Goal: Task Accomplishment & Management: Use online tool/utility

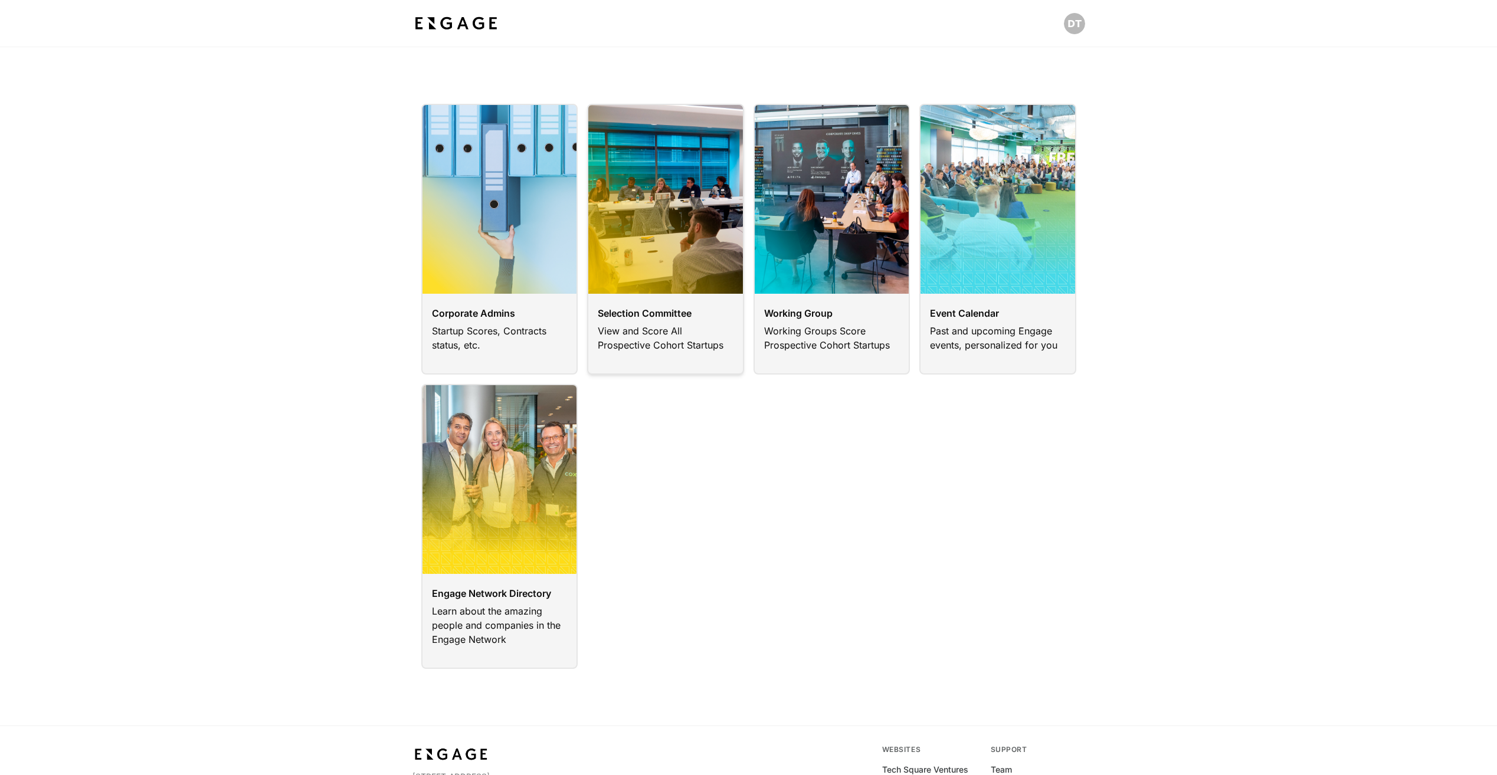
click at [679, 281] on link at bounding box center [665, 239] width 157 height 271
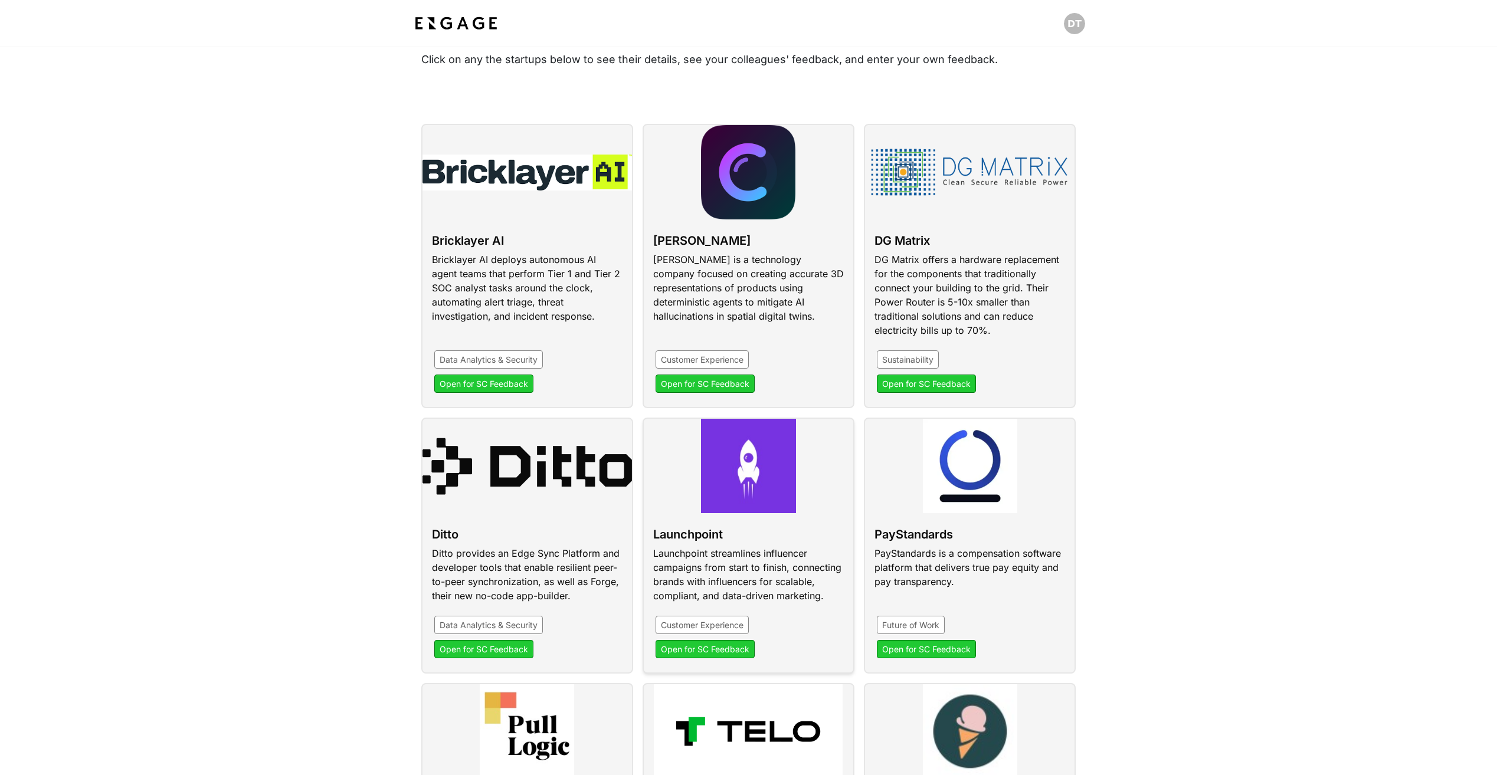
scroll to position [118, 0]
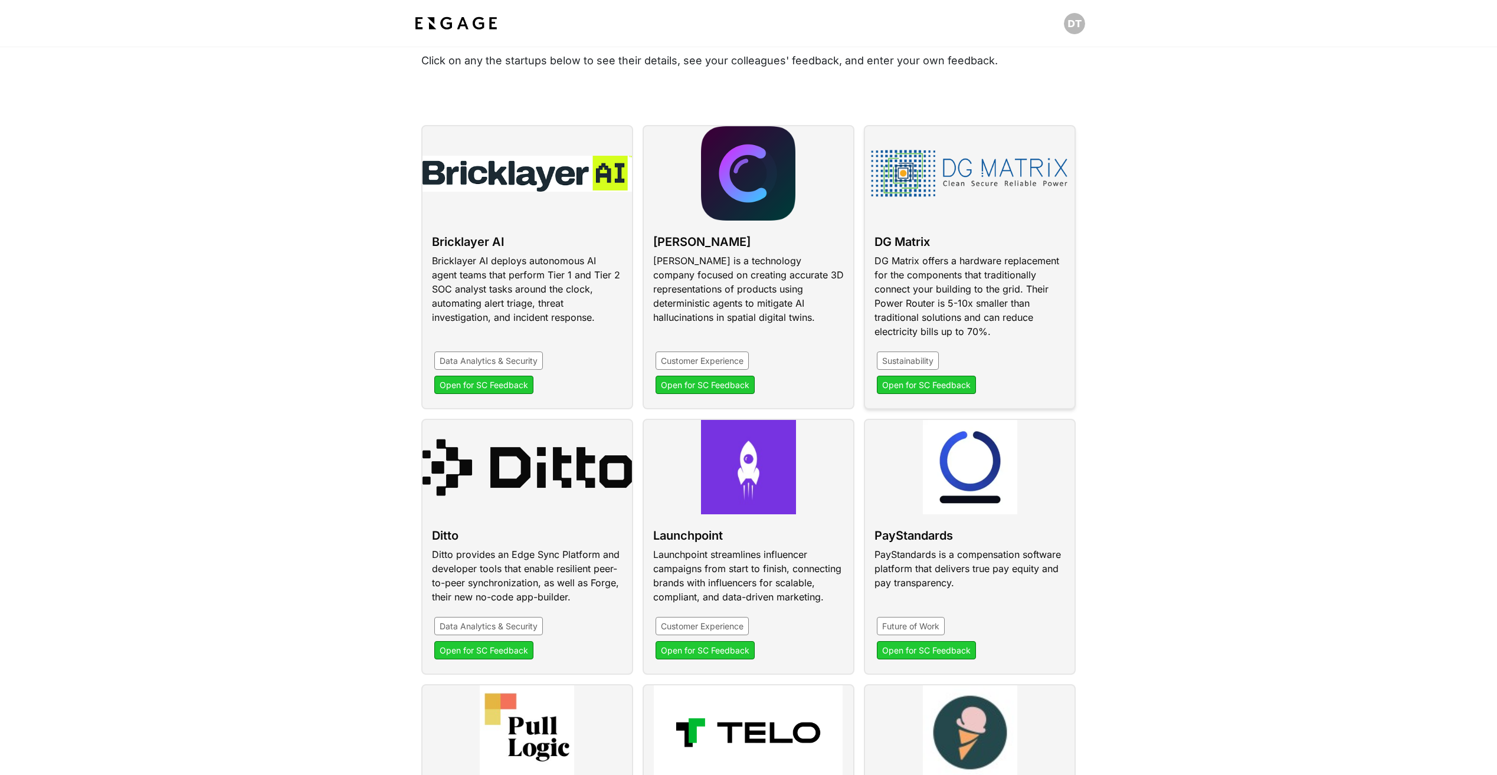
click at [1026, 280] on link at bounding box center [970, 267] width 212 height 284
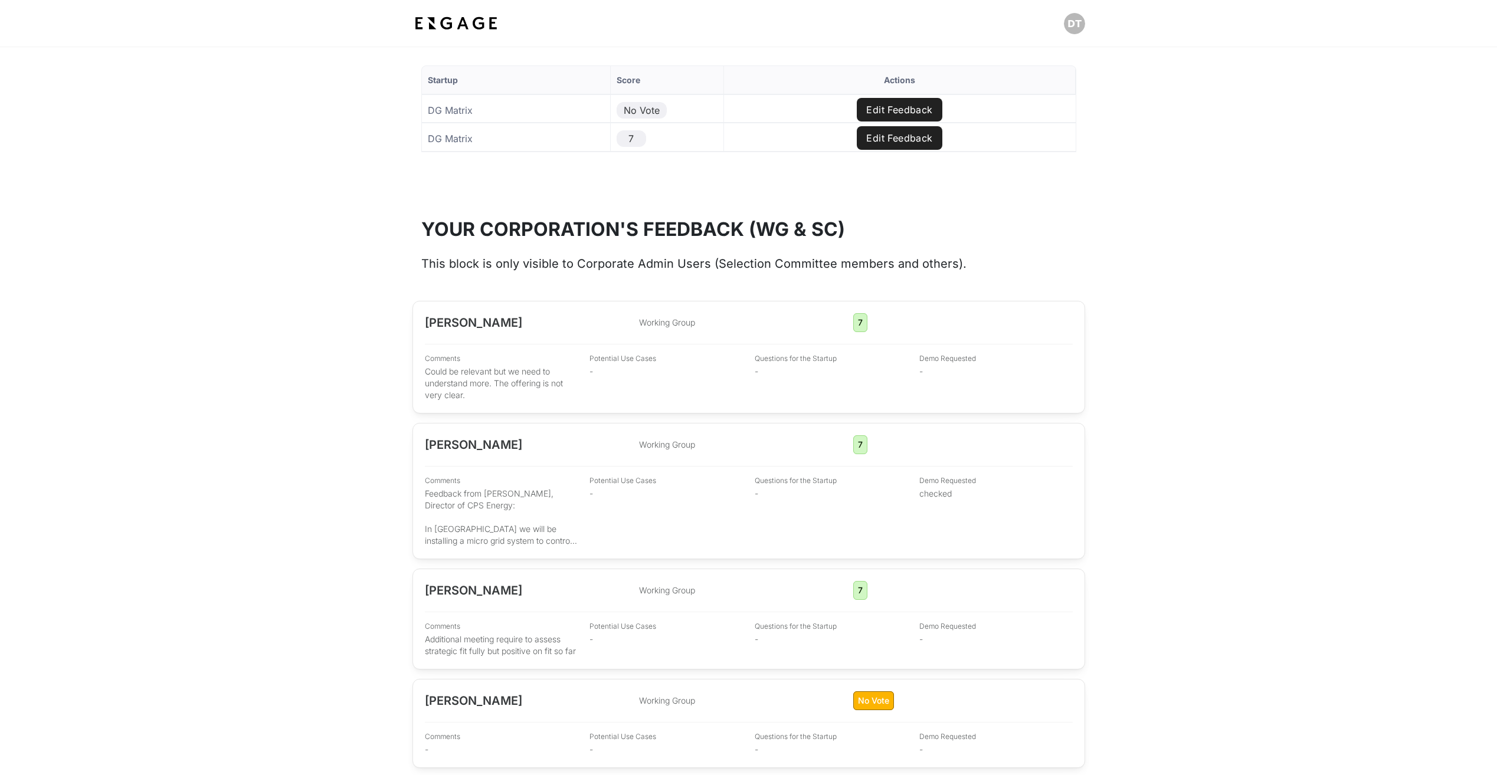
scroll to position [1121, 0]
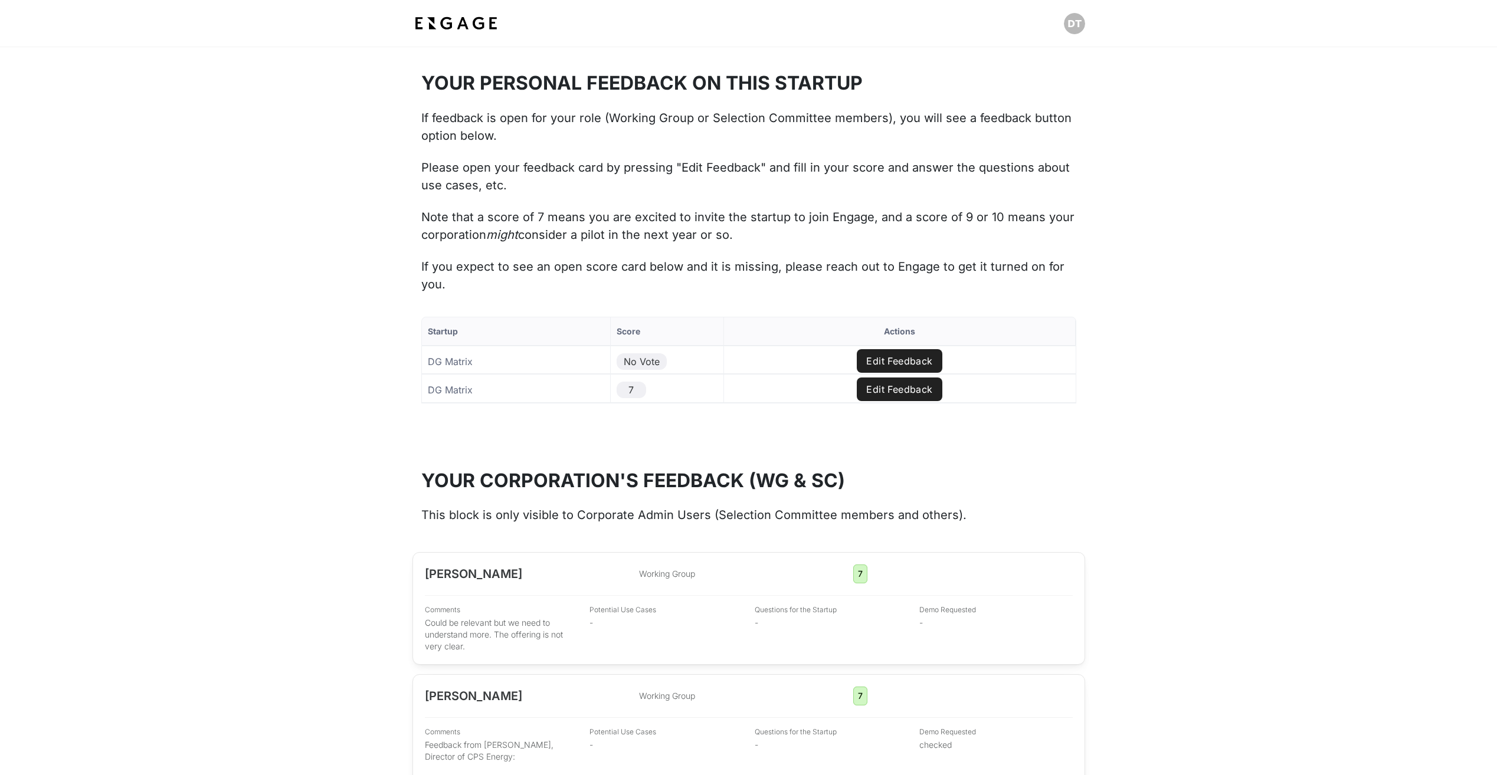
click at [917, 364] on button "Edit Feedback" at bounding box center [899, 361] width 85 height 24
